Goal: Navigation & Orientation: Find specific page/section

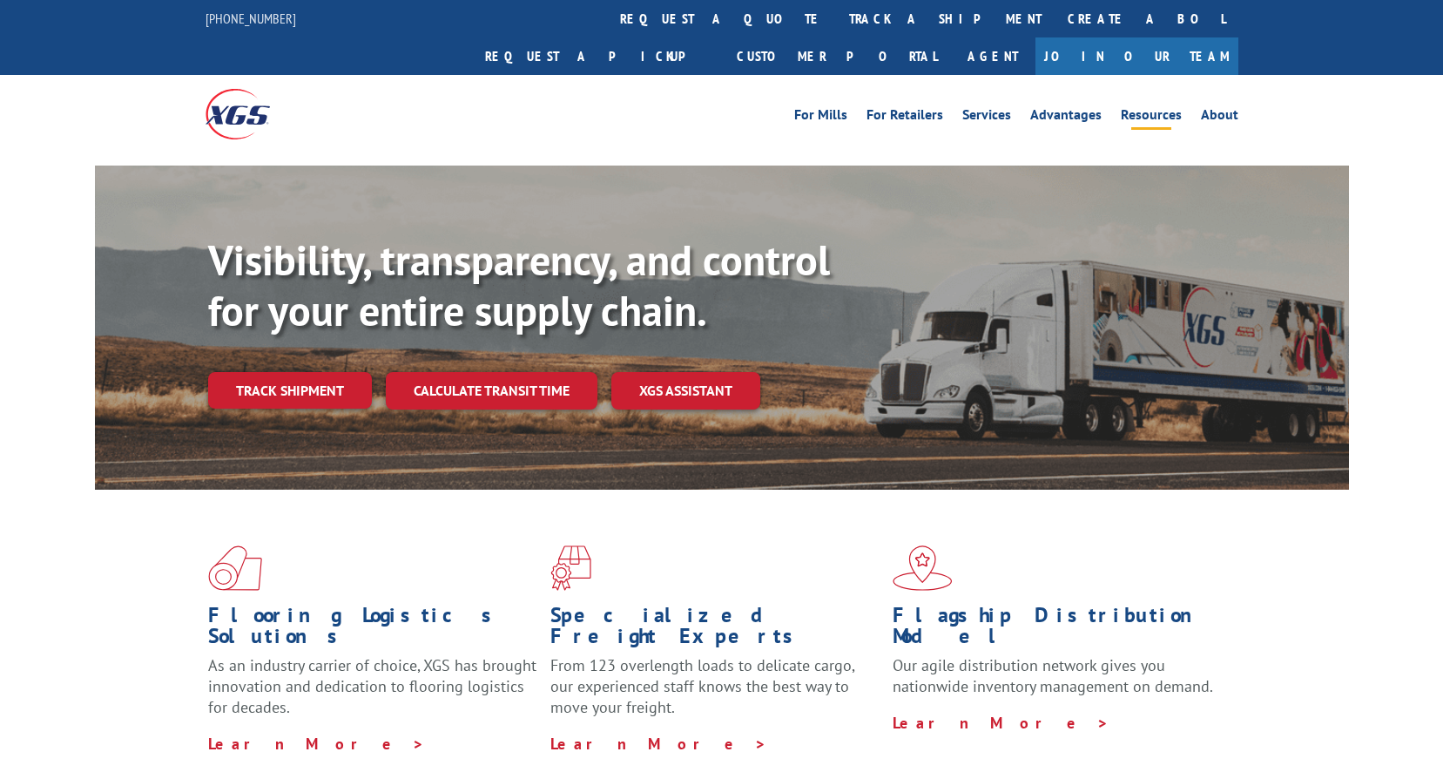
click at [1160, 108] on link "Resources" at bounding box center [1151, 117] width 61 height 19
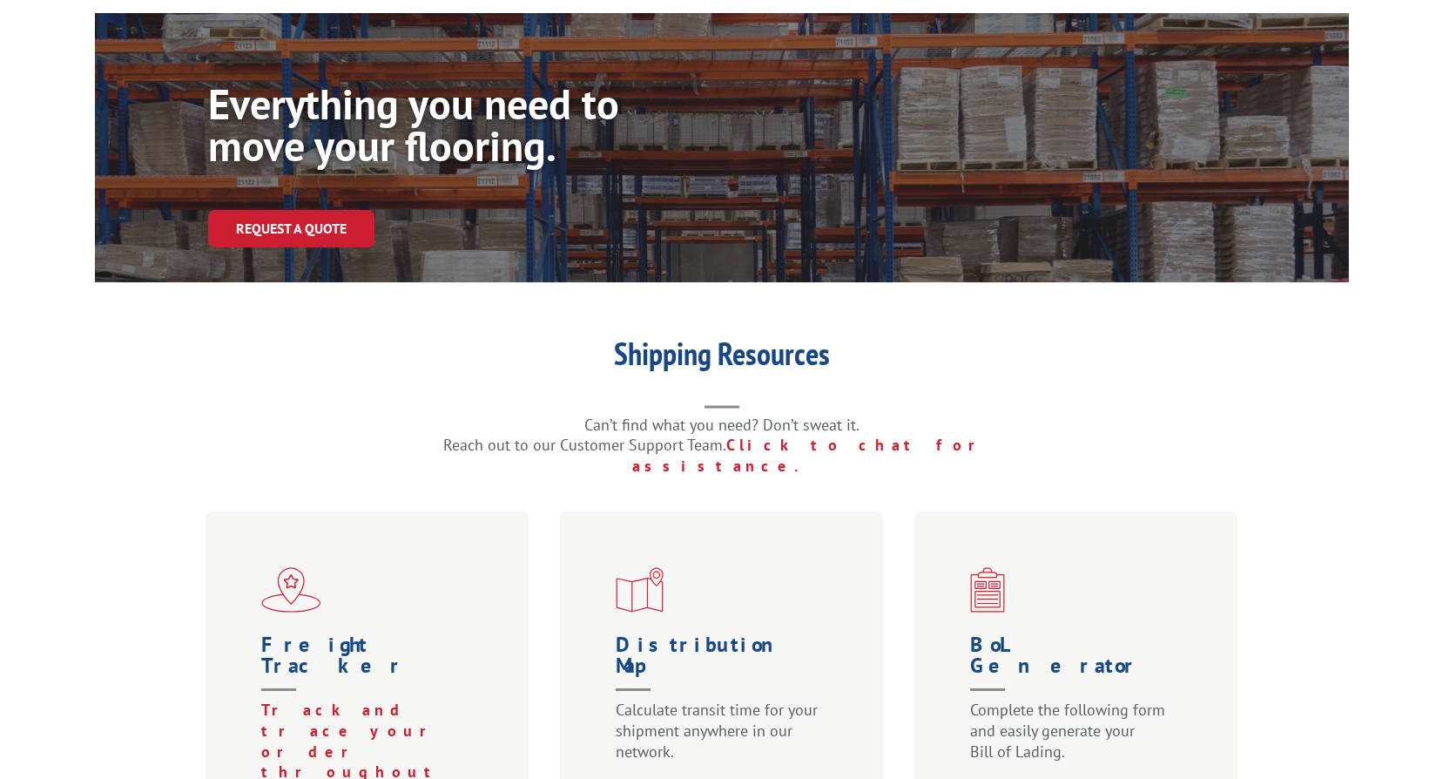
scroll to position [435, 0]
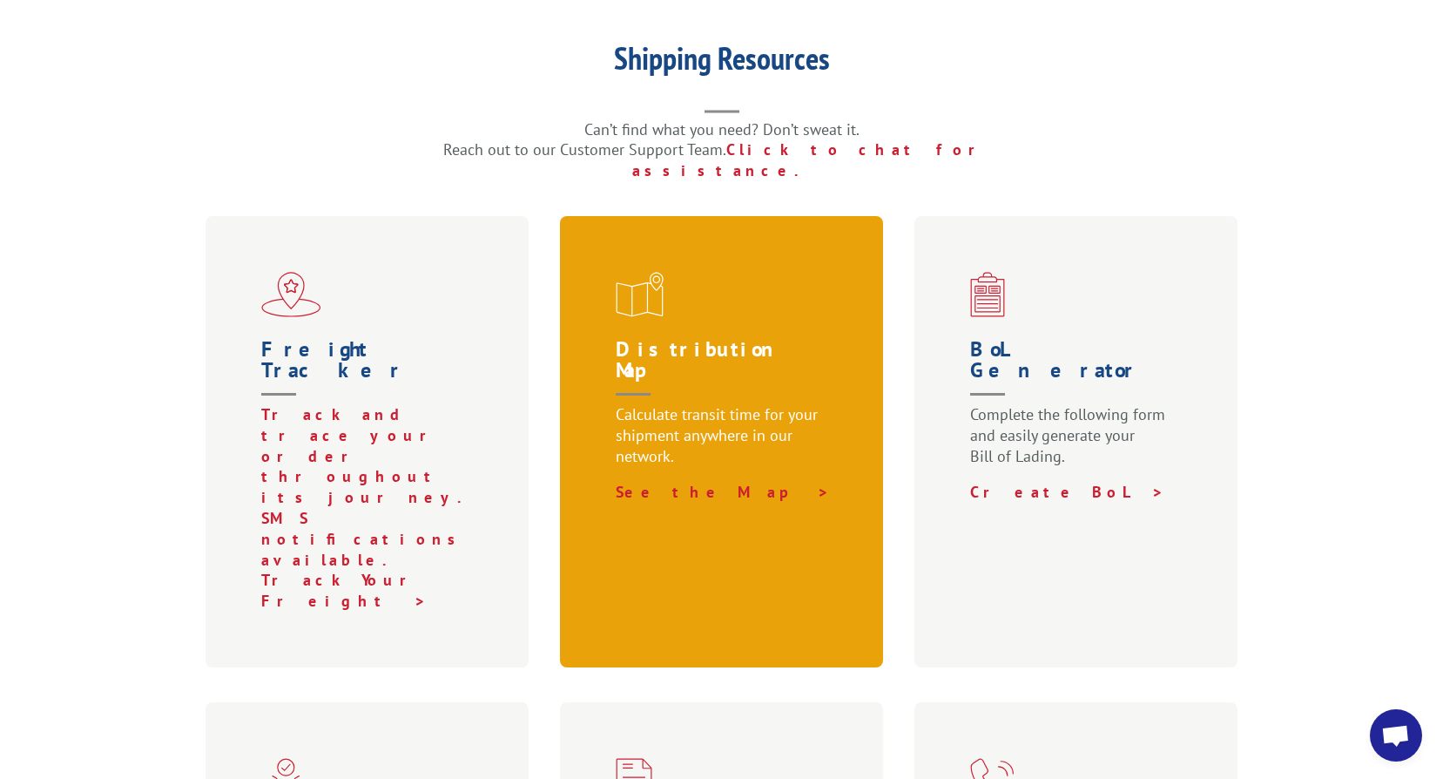
click at [801, 404] on p "Calculate transit time for your shipment anywhere in our network." at bounding box center [725, 443] width 219 height 78
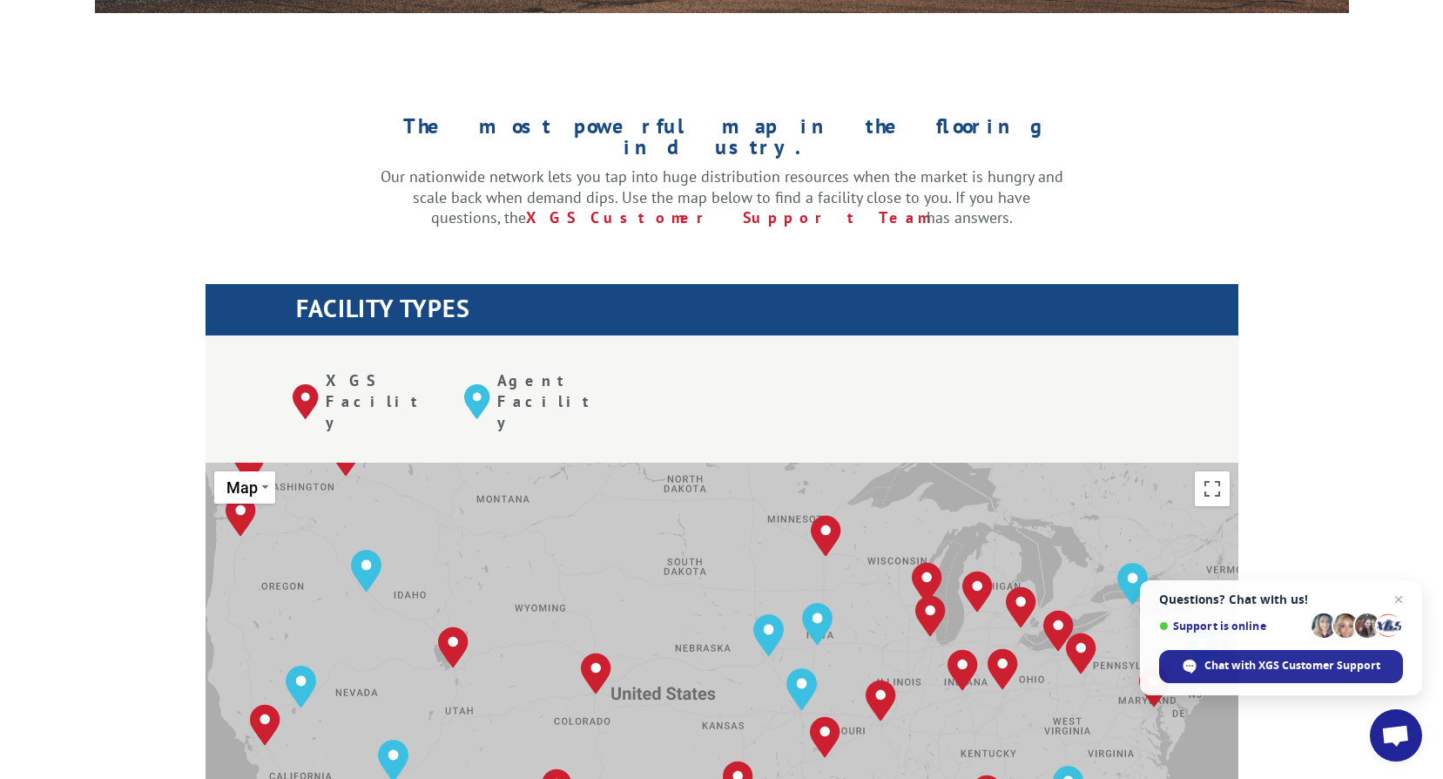
scroll to position [523, 0]
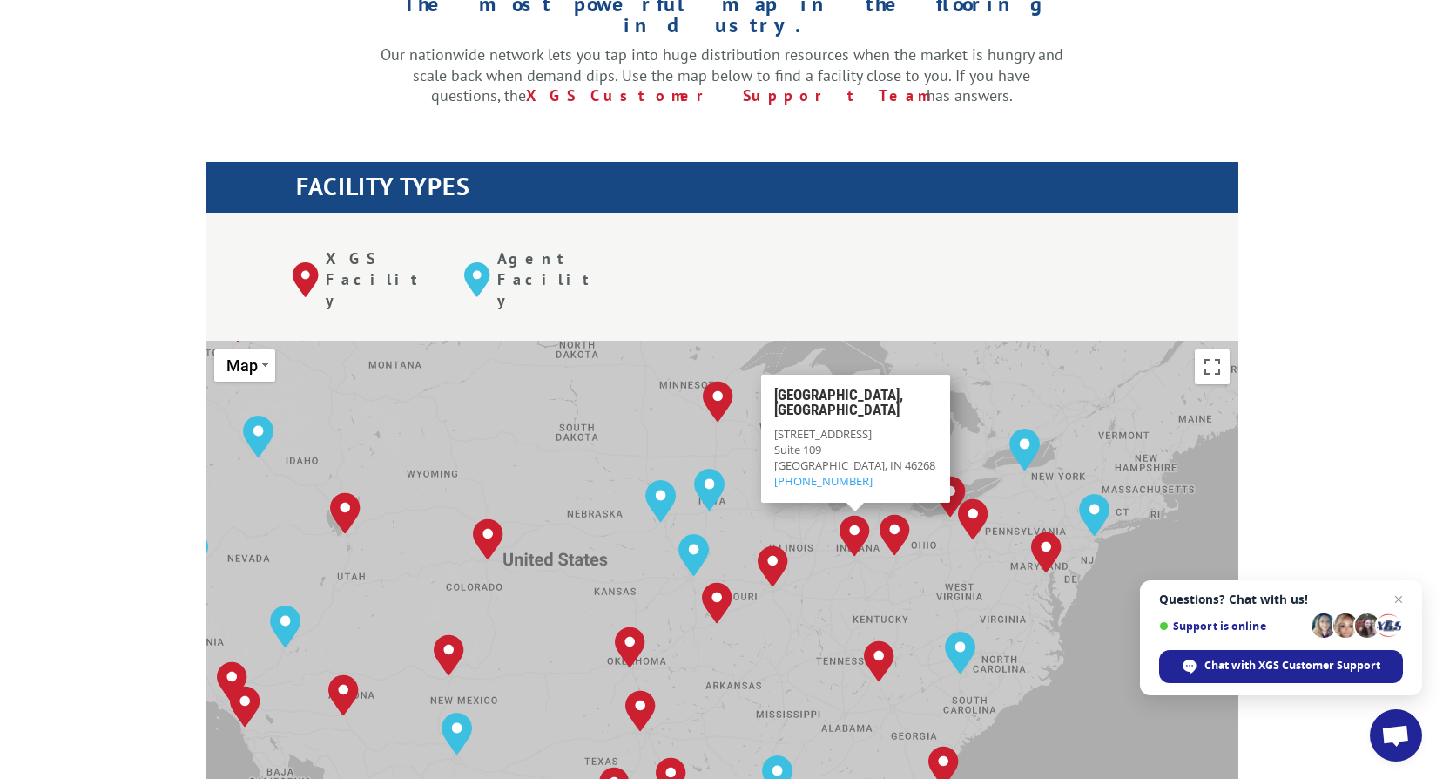
drag, startPoint x: 965, startPoint y: 458, endPoint x: 853, endPoint y: 446, distance: 112.1
click at [853, 515] on img "Indianapolis, IN" at bounding box center [855, 536] width 30 height 42
click at [855, 515] on img "Indianapolis, IN" at bounding box center [855, 536] width 30 height 42
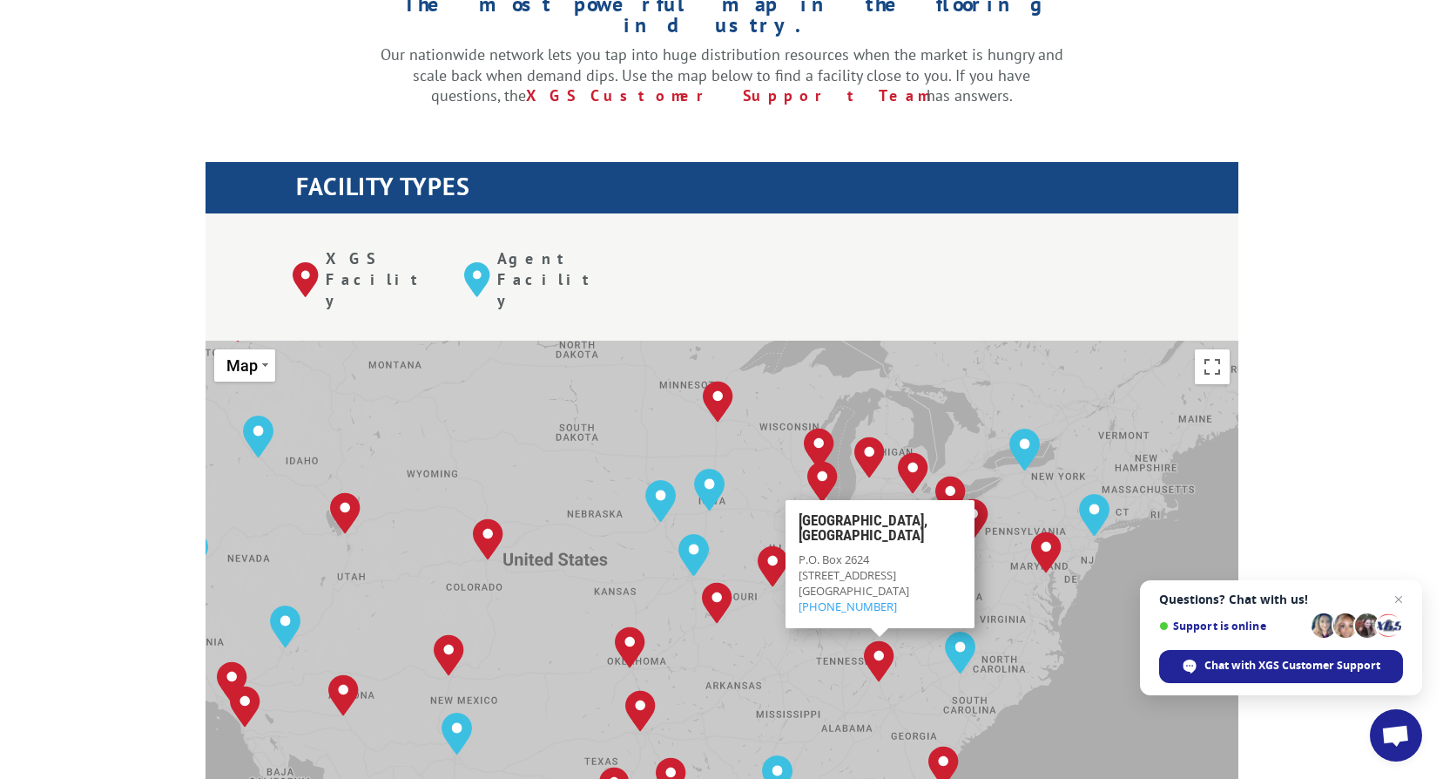
click at [86, 687] on div "The most powerful map in the flooring industry. Our nationwide network lets you…" at bounding box center [721, 770] width 1443 height 1664
